Goal: Obtain resource: Download file/media

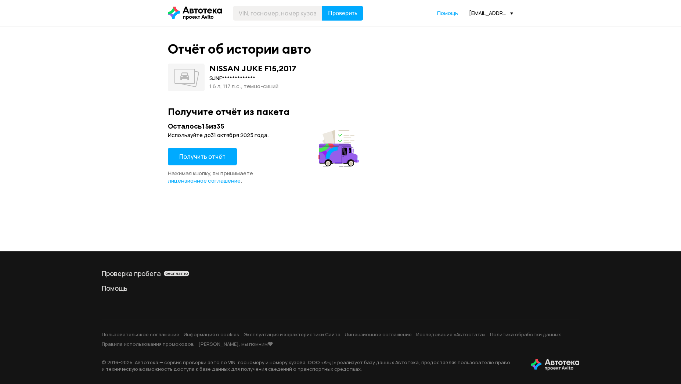
drag, startPoint x: 211, startPoint y: 157, endPoint x: 239, endPoint y: 98, distance: 65.6
click at [211, 158] on span "Получить отчёт" at bounding box center [202, 156] width 46 height 8
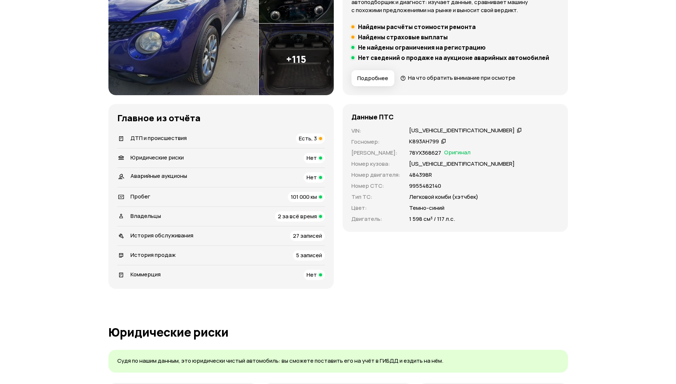
click at [148, 135] on span "ДТП и происшествия" at bounding box center [158, 138] width 56 height 8
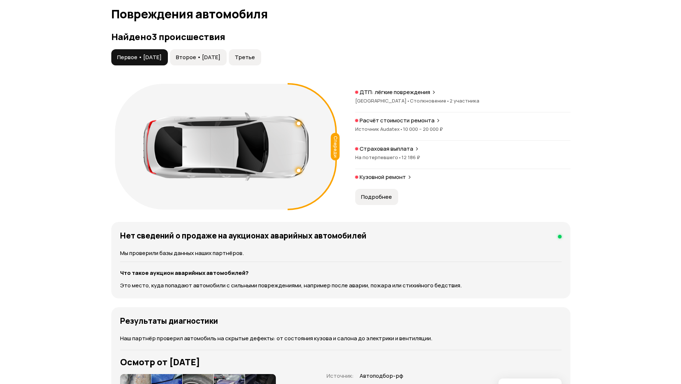
scroll to position [761, 0]
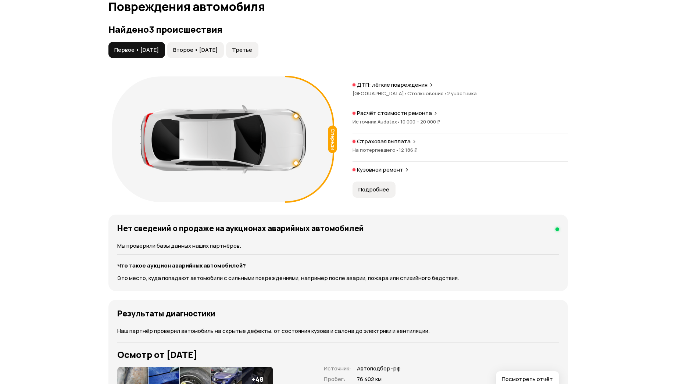
click at [217, 49] on span "Второе • [DATE]" at bounding box center [195, 49] width 44 height 7
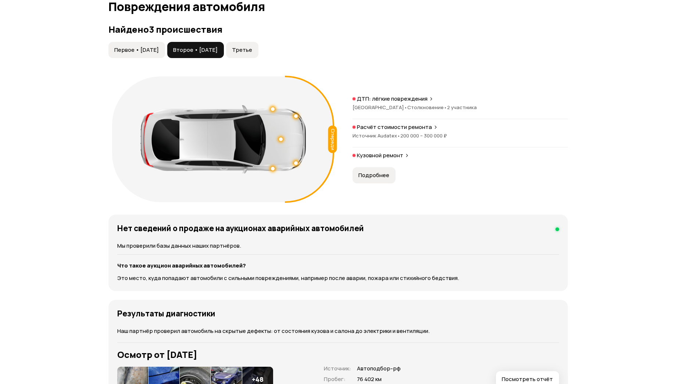
click at [258, 46] on button "Третье" at bounding box center [242, 50] width 32 height 16
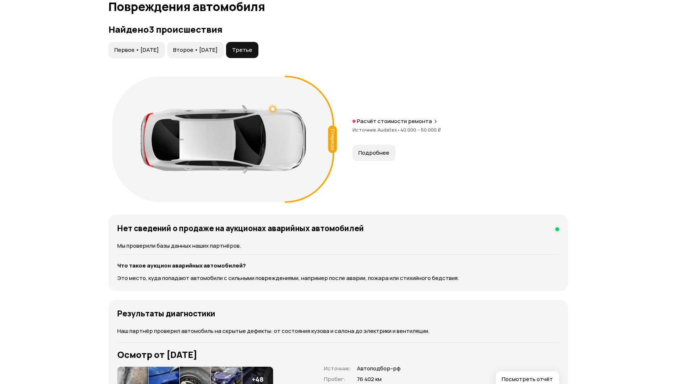
click at [380, 156] on span "Подробнее" at bounding box center [373, 152] width 31 height 7
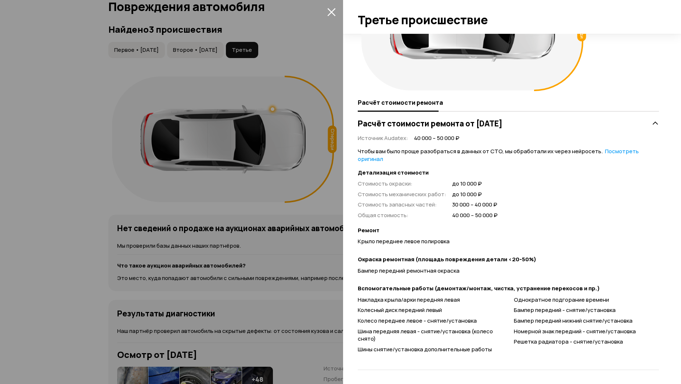
scroll to position [73, 0]
click at [279, 258] on div at bounding box center [340, 192] width 681 height 384
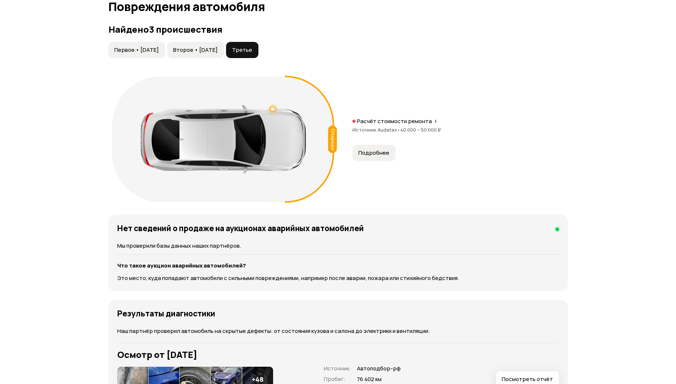
click at [205, 53] on span "Второе • [DATE]" at bounding box center [195, 49] width 44 height 7
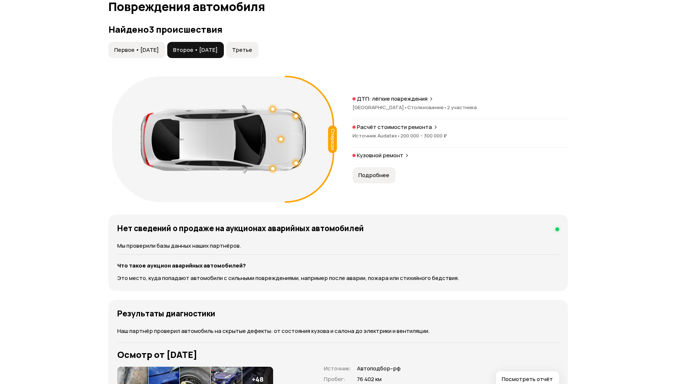
click at [398, 133] on span "•" at bounding box center [398, 135] width 3 height 7
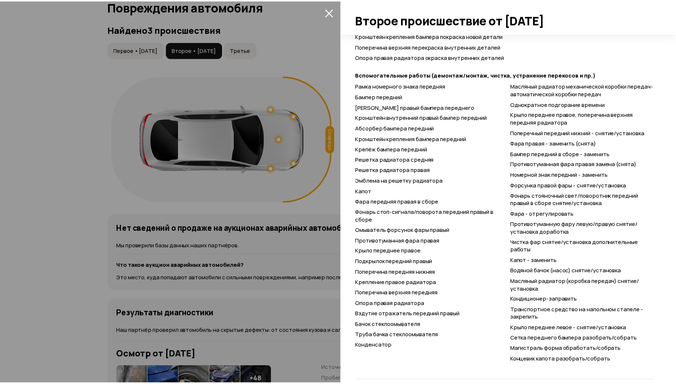
scroll to position [567, 0]
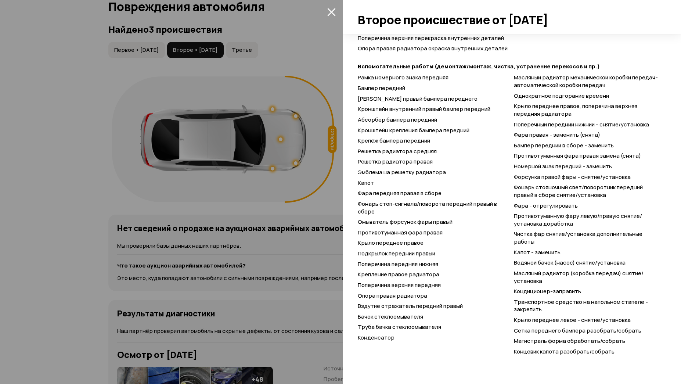
click at [210, 199] on div at bounding box center [340, 192] width 681 height 384
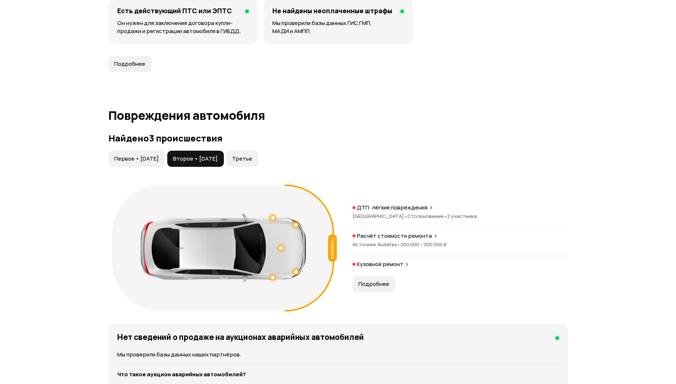
scroll to position [688, 0]
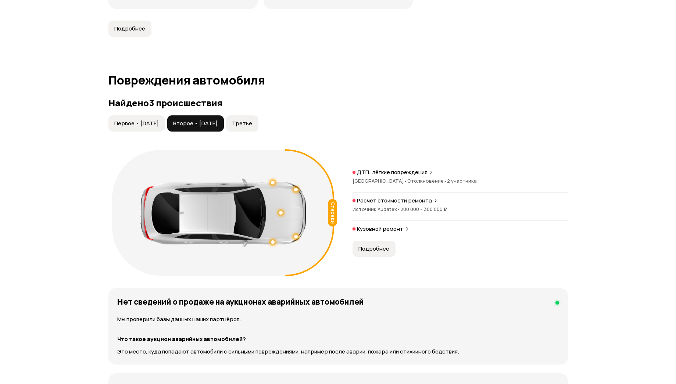
click at [258, 116] on button "Третье" at bounding box center [242, 123] width 32 height 16
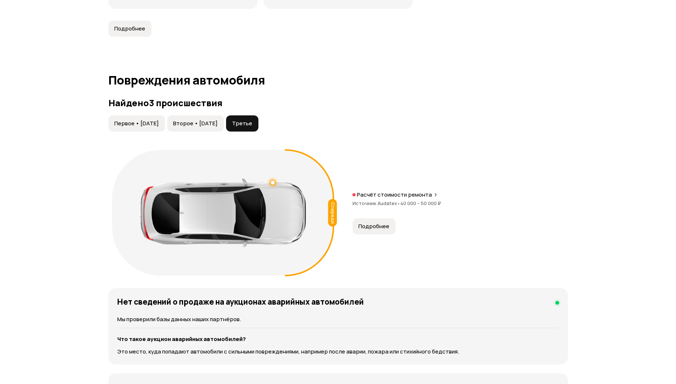
click at [217, 124] on span "Второе • [DATE]" at bounding box center [195, 123] width 44 height 7
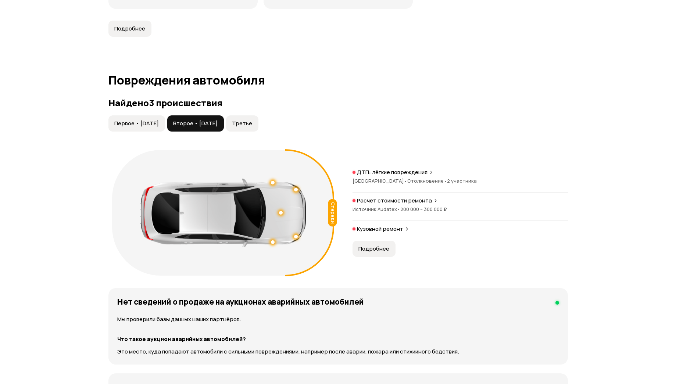
click at [150, 122] on span "Первое • [DATE]" at bounding box center [136, 123] width 44 height 7
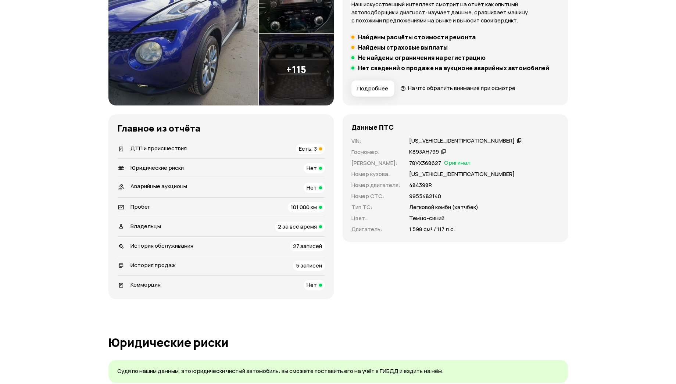
scroll to position [0, 0]
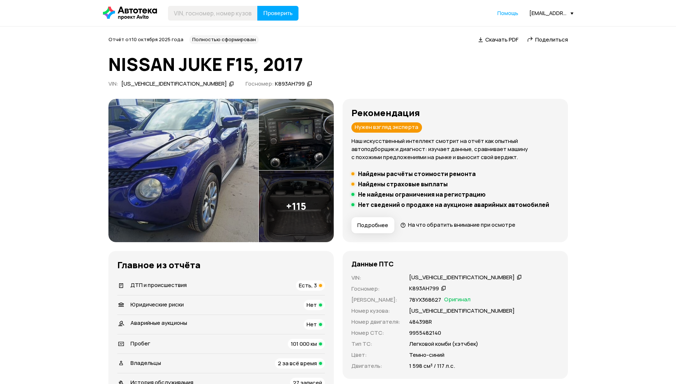
drag, startPoint x: 292, startPoint y: 199, endPoint x: 330, endPoint y: 65, distance: 139.6
click at [150, 85] on div "[US_VEHICLE_IDENTIFICATION_NUMBER]" at bounding box center [173, 84] width 105 height 8
click at [502, 43] on span "Скачать PDF" at bounding box center [501, 40] width 33 height 8
click at [542, 38] on span "Поделиться" at bounding box center [551, 40] width 33 height 8
click at [540, 40] on span "Поделиться" at bounding box center [551, 40] width 33 height 8
